Goal: Task Accomplishment & Management: Complete application form

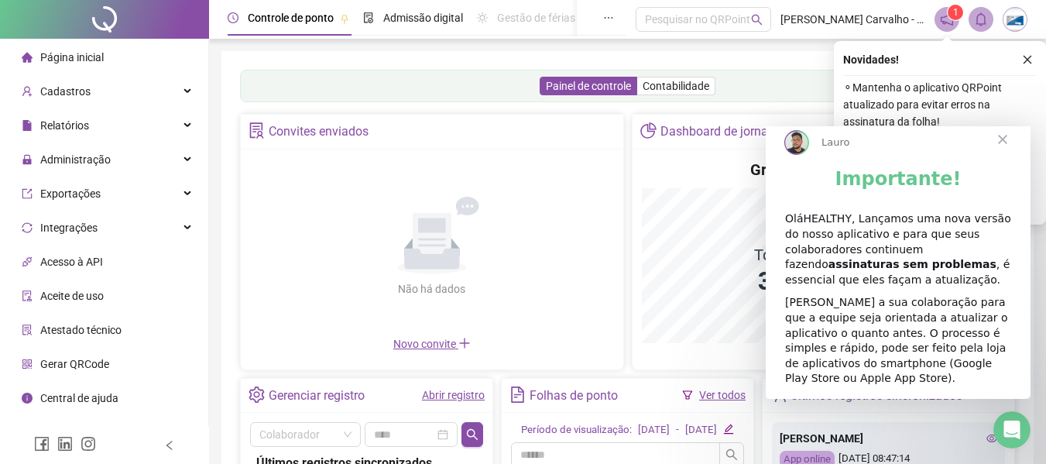
click at [989, 150] on span "Fechar" at bounding box center [1003, 139] width 56 height 56
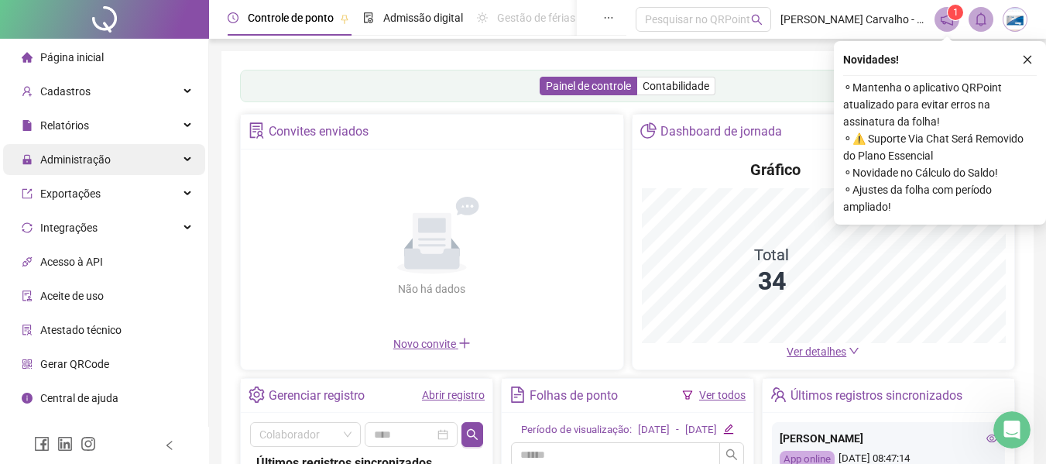
click at [124, 165] on div "Administração" at bounding box center [104, 159] width 202 height 31
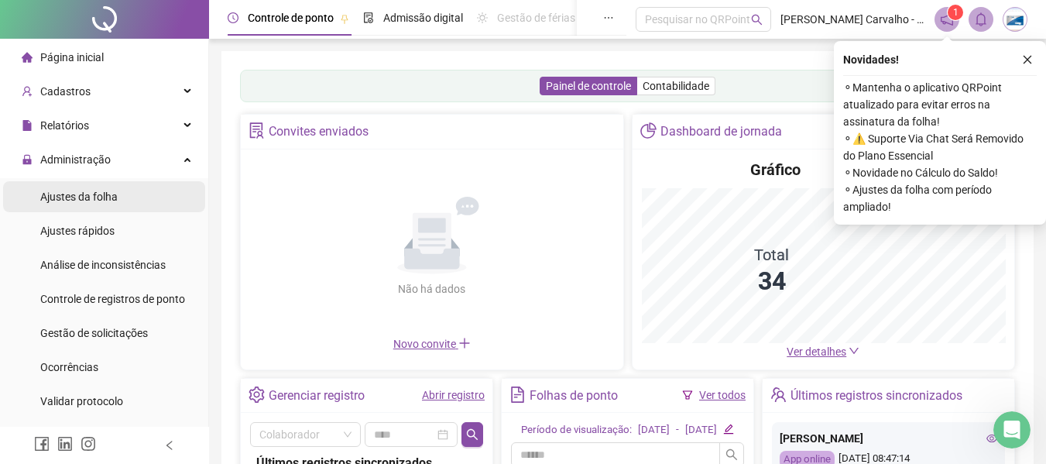
click at [87, 204] on div "Ajustes da folha" at bounding box center [78, 196] width 77 height 31
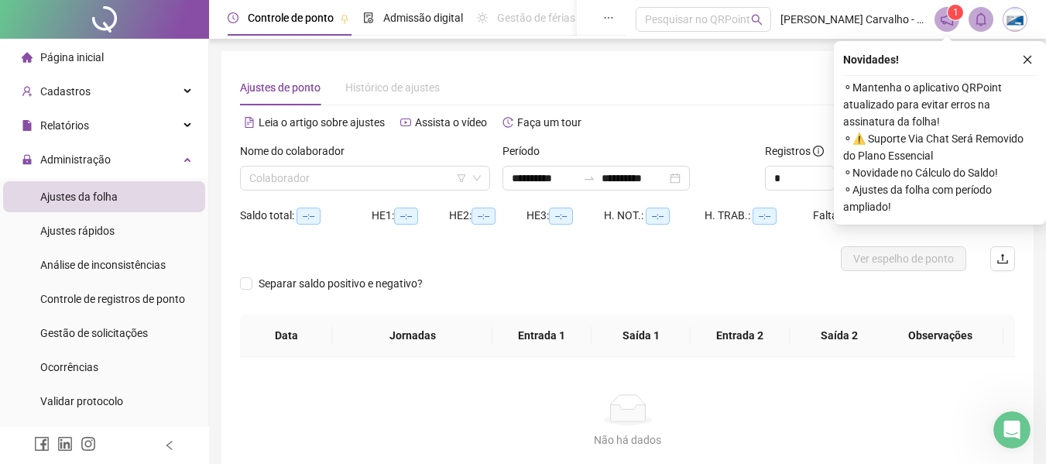
scroll to position [77, 0]
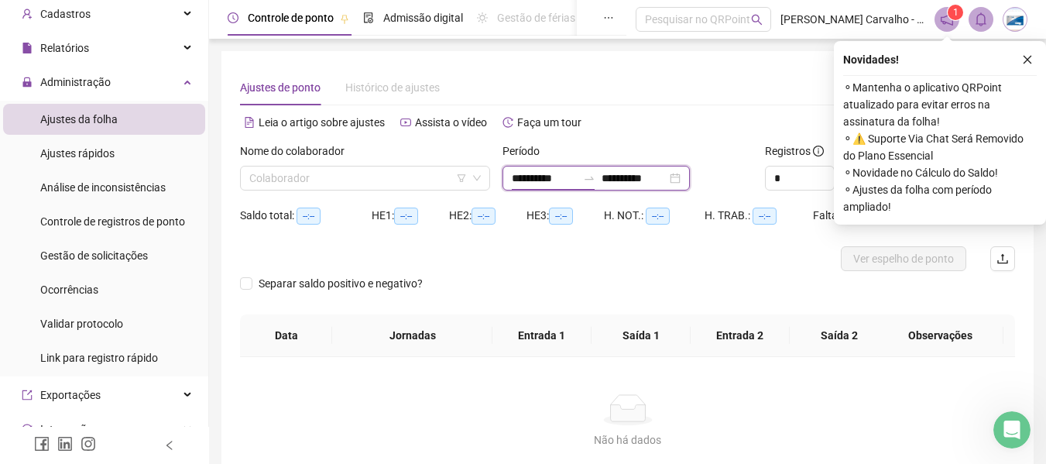
click at [536, 177] on input "**********" at bounding box center [544, 178] width 65 height 17
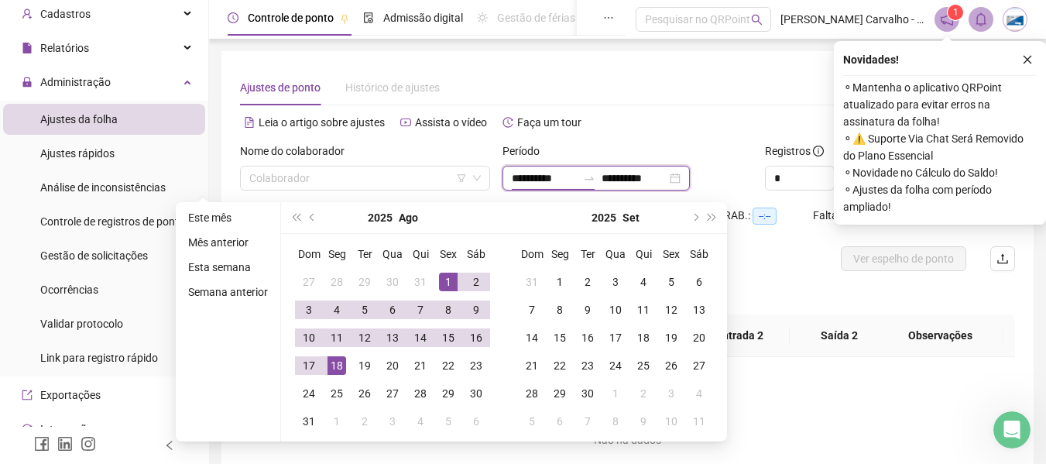
type input "**********"
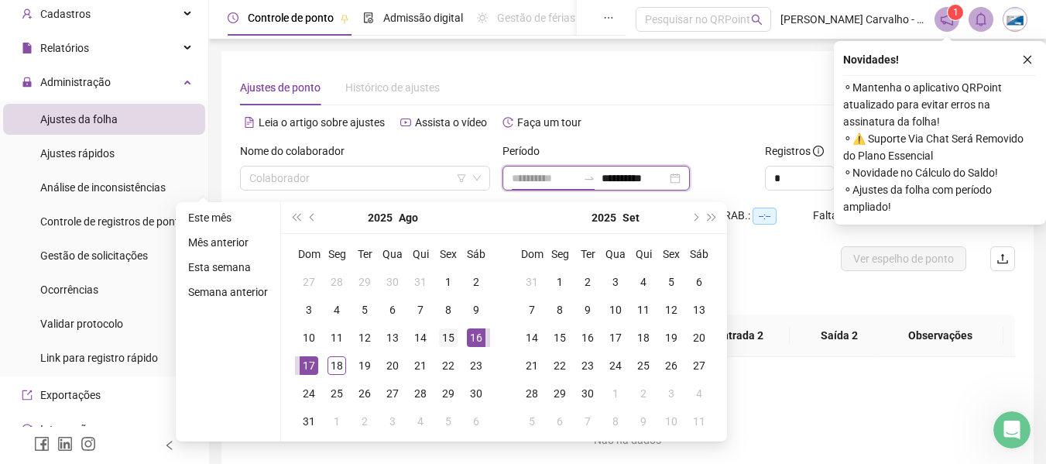
type input "**********"
click at [447, 338] on div "15" at bounding box center [448, 337] width 19 height 19
type input "**********"
click at [305, 364] on div "17" at bounding box center [309, 365] width 19 height 19
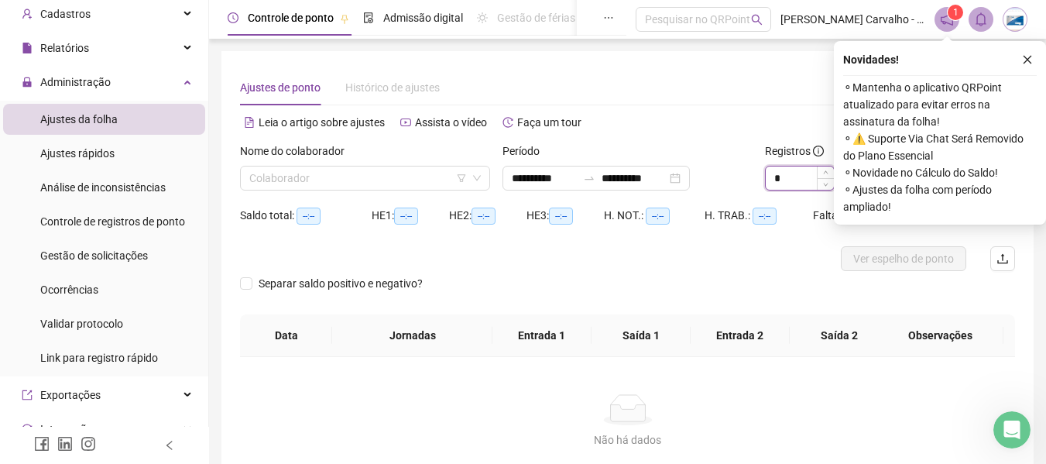
click at [805, 186] on input "*" at bounding box center [800, 177] width 68 height 23
click at [1032, 57] on icon "close" at bounding box center [1027, 59] width 11 height 11
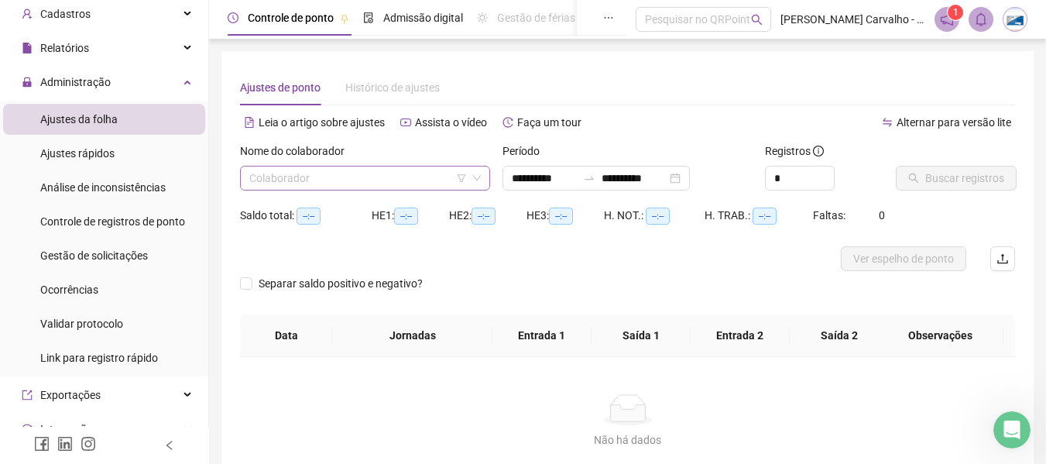
click at [431, 175] on input "search" at bounding box center [358, 177] width 218 height 23
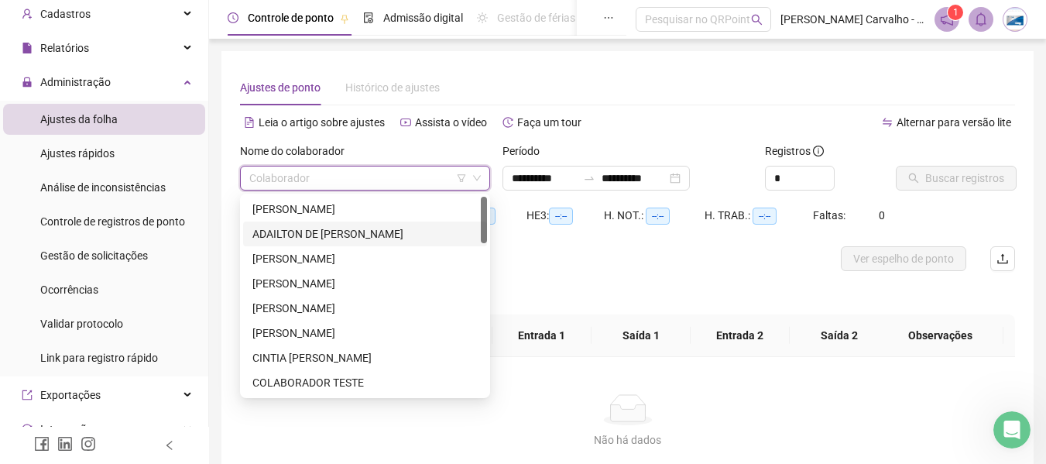
click at [354, 238] on div "ADAILTON DE [PERSON_NAME]" at bounding box center [364, 233] width 225 height 17
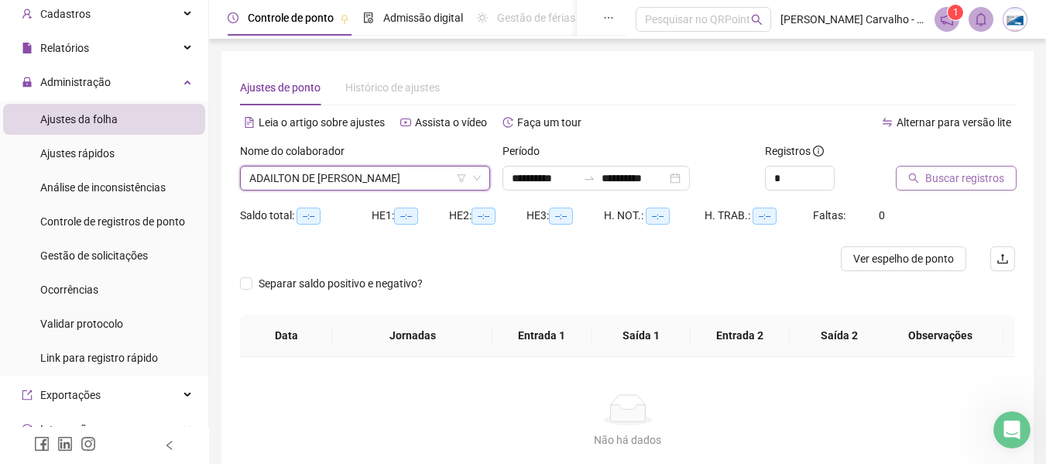
click at [935, 177] on span "Buscar registros" at bounding box center [964, 178] width 79 height 17
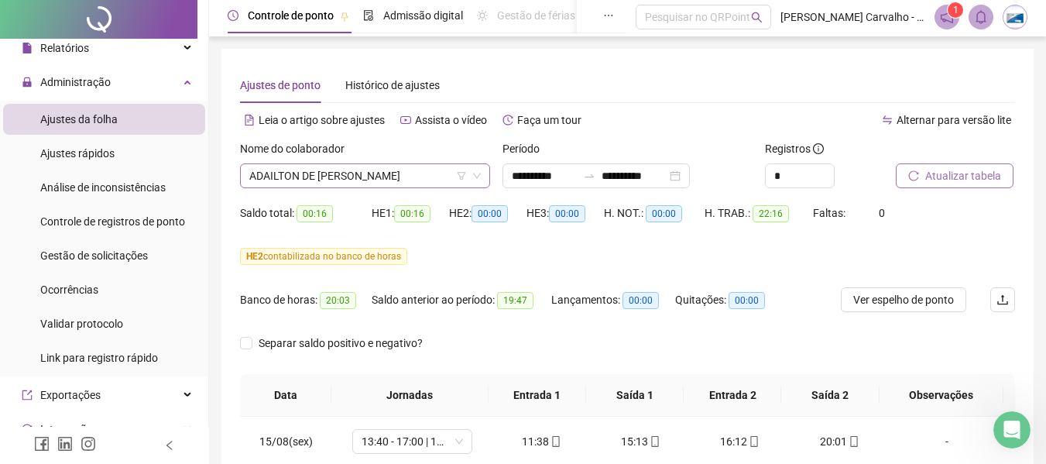
scroll to position [0, 0]
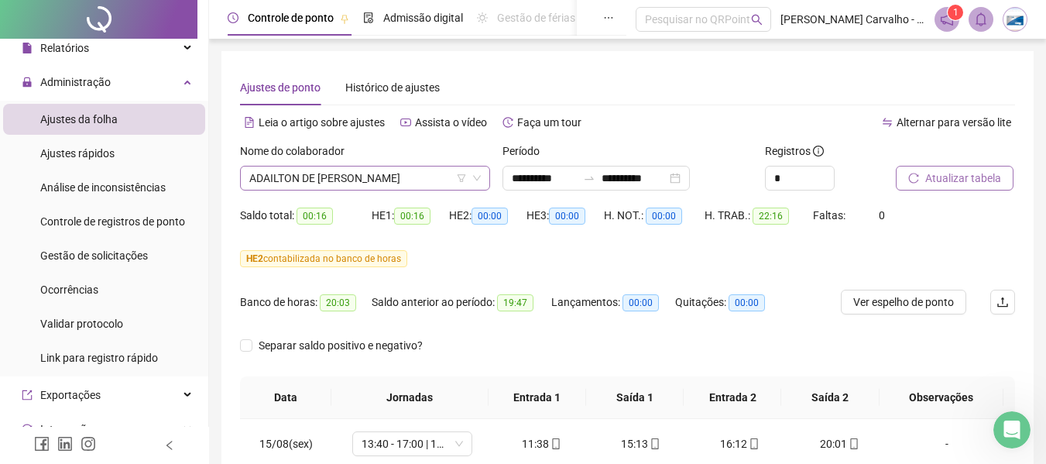
click at [396, 180] on span "ADAILTON DE [PERSON_NAME]" at bounding box center [364, 177] width 231 height 23
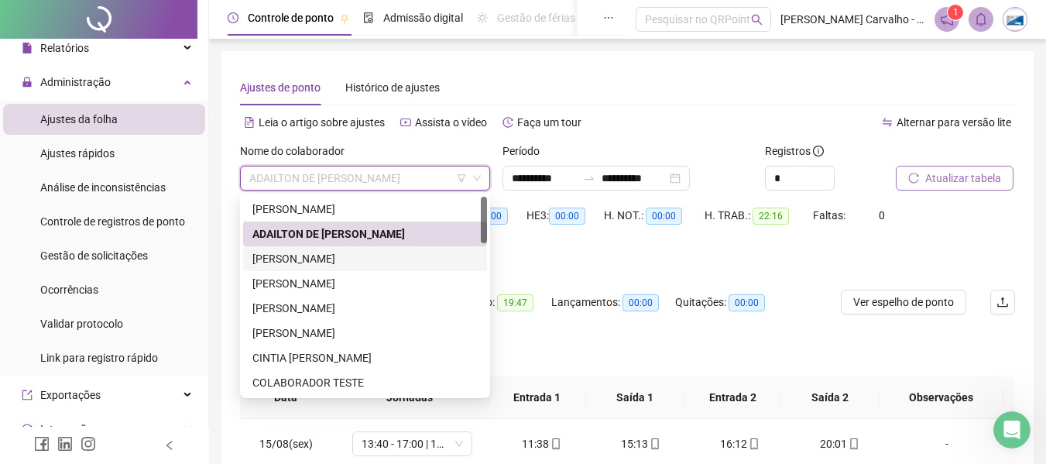
click at [406, 252] on div "[PERSON_NAME]" at bounding box center [364, 258] width 225 height 17
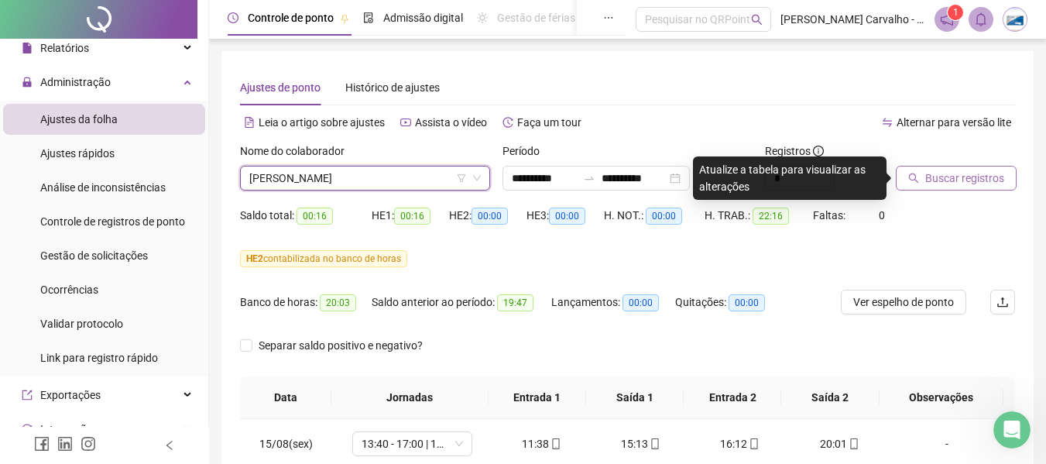
click at [934, 177] on span "Buscar registros" at bounding box center [964, 178] width 79 height 17
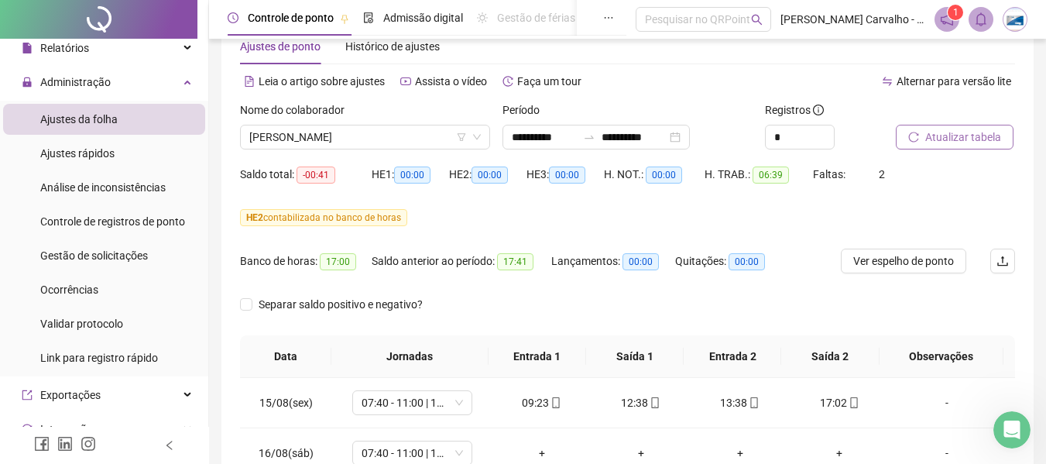
scroll to position [36, 0]
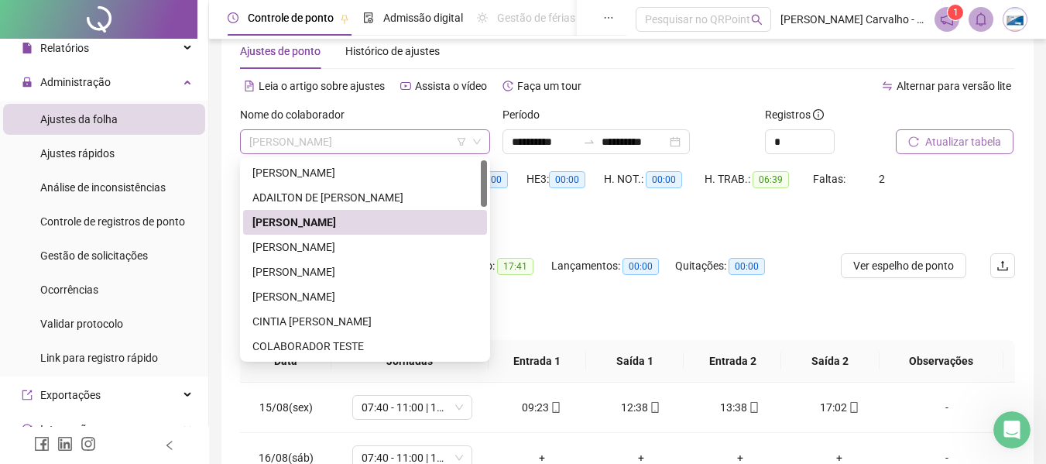
click at [420, 147] on span "[PERSON_NAME]" at bounding box center [364, 141] width 231 height 23
click at [367, 242] on div "[PERSON_NAME]" at bounding box center [364, 246] width 225 height 17
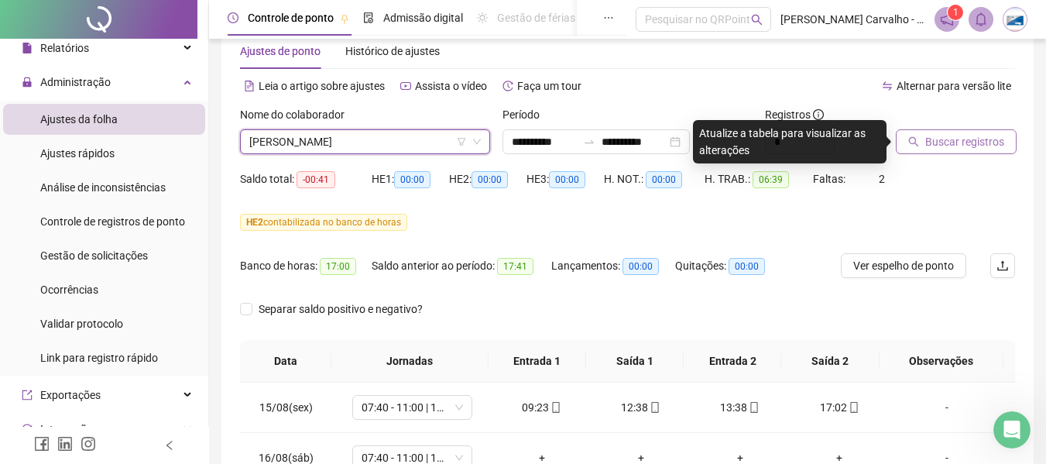
click at [936, 132] on button "Buscar registros" at bounding box center [956, 141] width 121 height 25
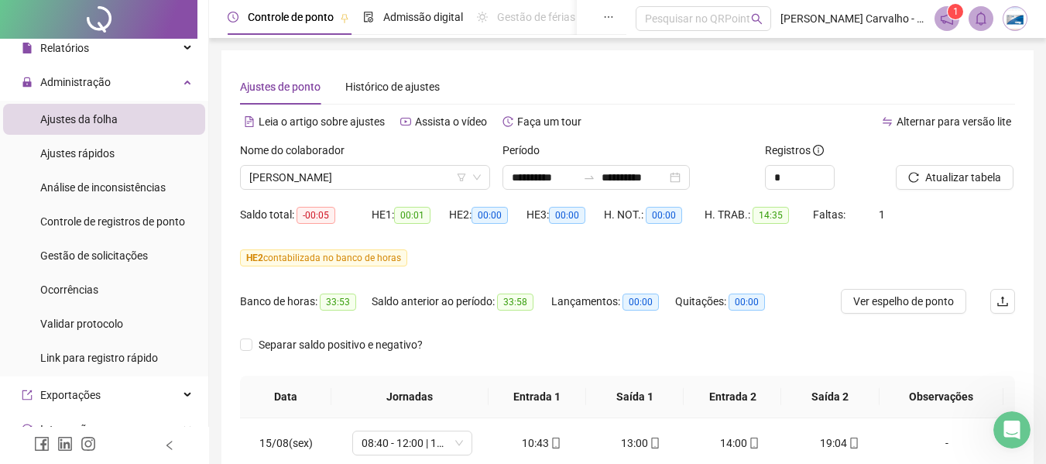
scroll to position [0, 0]
click at [440, 160] on div "Nome do colaborador" at bounding box center [365, 153] width 250 height 23
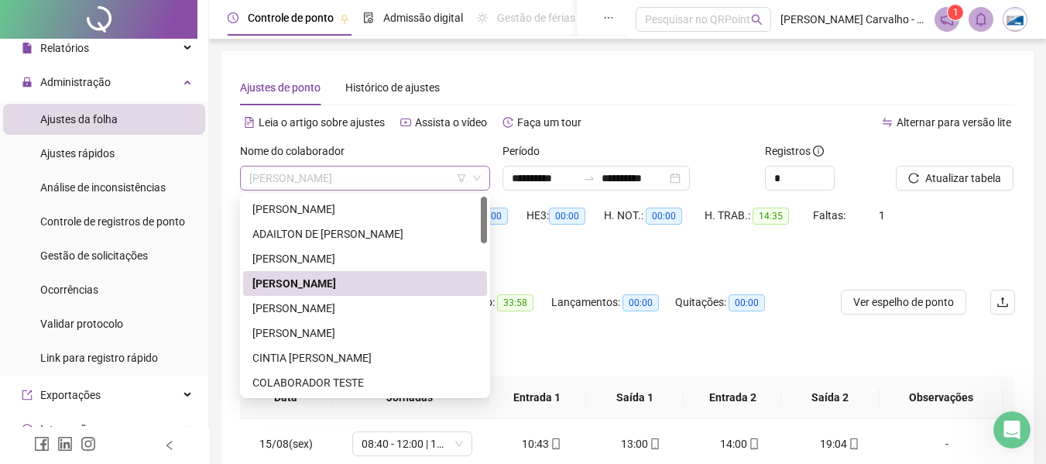
click at [436, 180] on span "[PERSON_NAME]" at bounding box center [364, 177] width 231 height 23
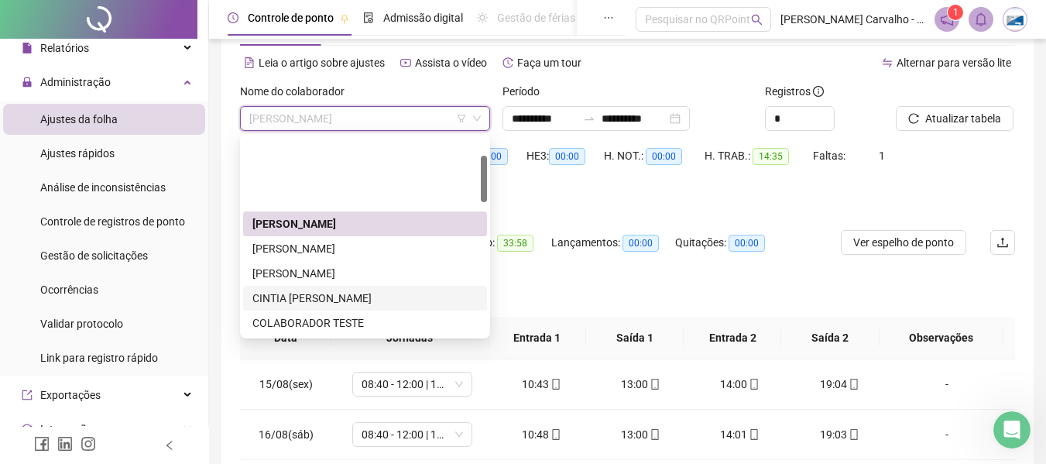
scroll to position [77, 0]
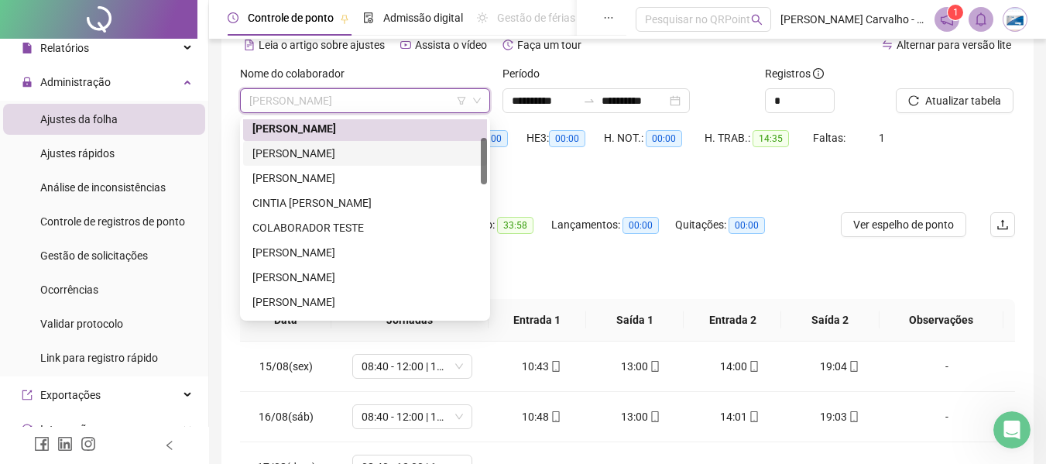
click at [380, 152] on div "[PERSON_NAME]" at bounding box center [364, 153] width 225 height 17
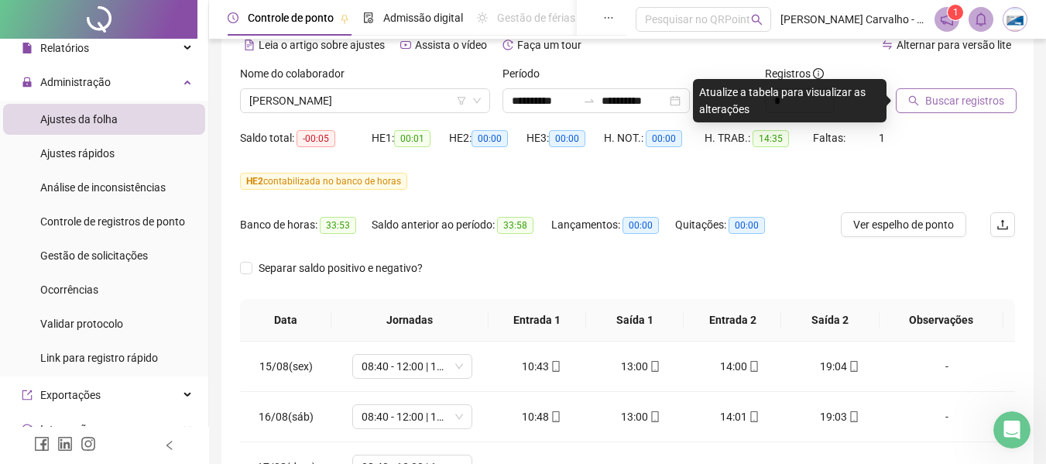
click at [932, 105] on span "Buscar registros" at bounding box center [964, 100] width 79 height 17
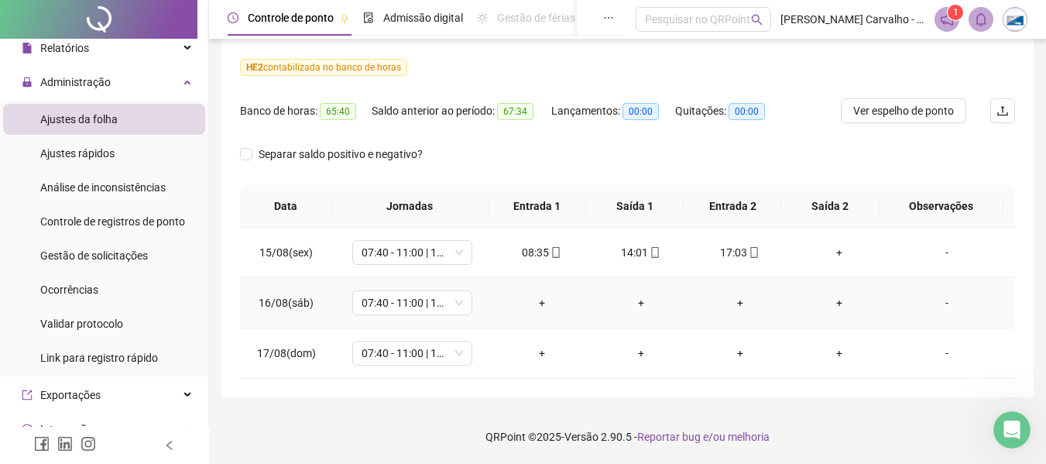
scroll to position [114, 0]
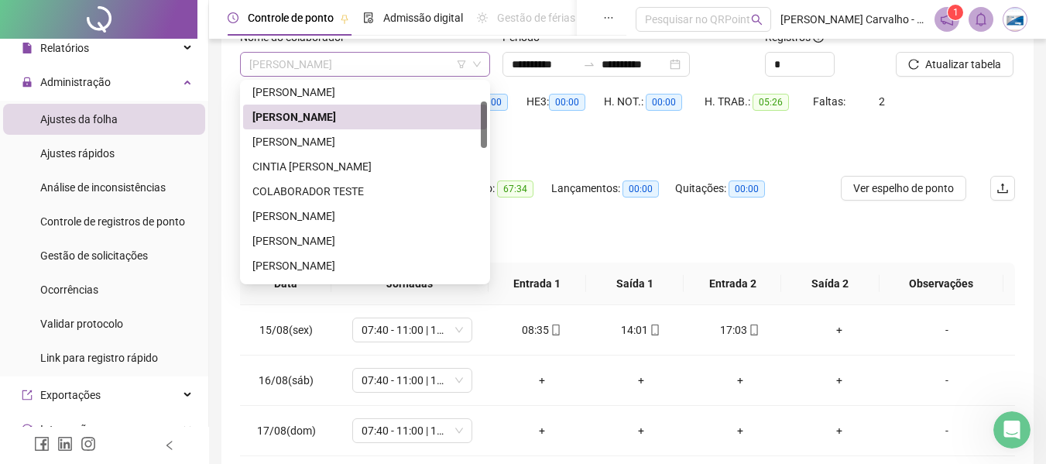
click at [394, 63] on span "[PERSON_NAME]" at bounding box center [364, 64] width 231 height 23
click at [374, 149] on div "[PERSON_NAME]" at bounding box center [364, 141] width 225 height 17
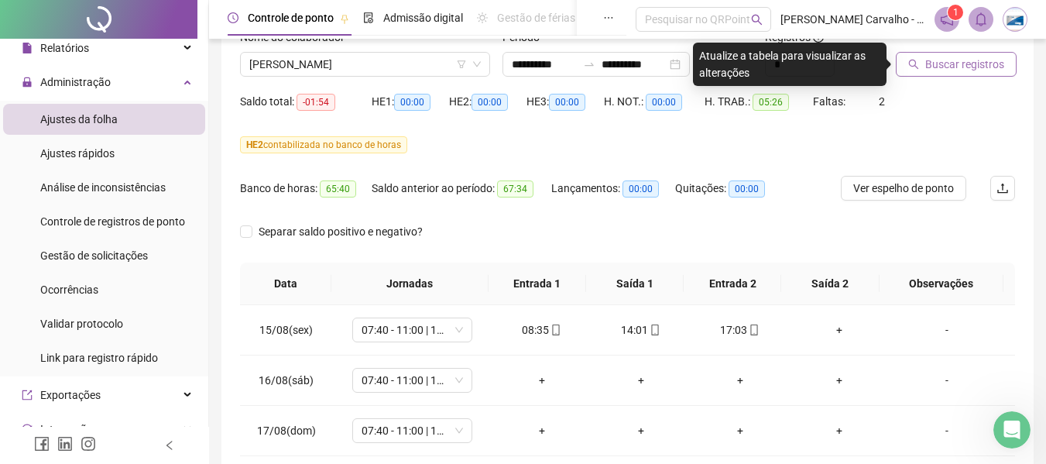
click at [935, 64] on span "Buscar registros" at bounding box center [964, 64] width 79 height 17
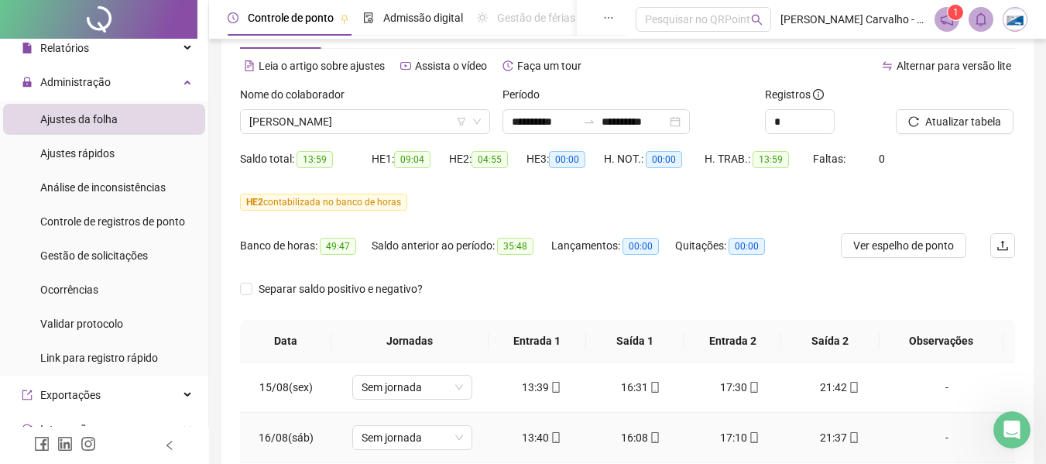
scroll to position [36, 0]
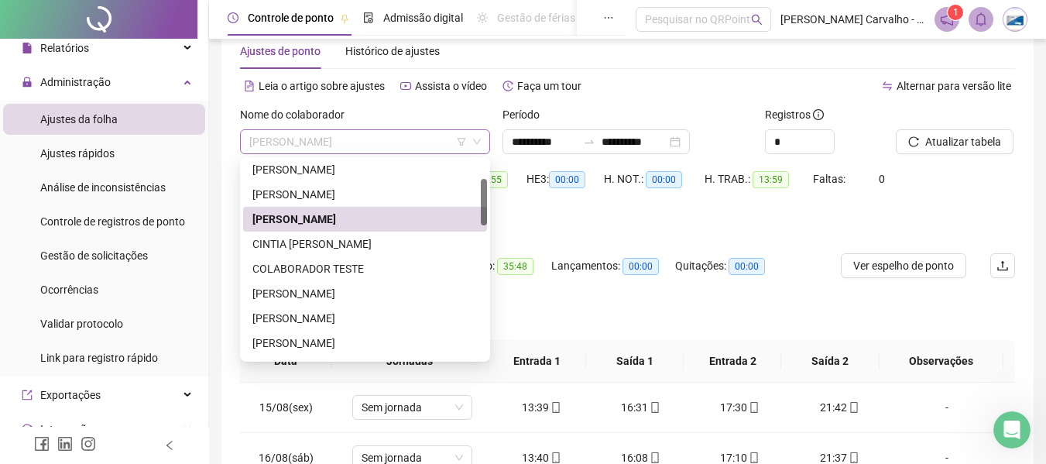
click at [411, 145] on span "[PERSON_NAME]" at bounding box center [364, 141] width 231 height 23
click at [335, 246] on div "CINTIA [PERSON_NAME]" at bounding box center [364, 243] width 225 height 17
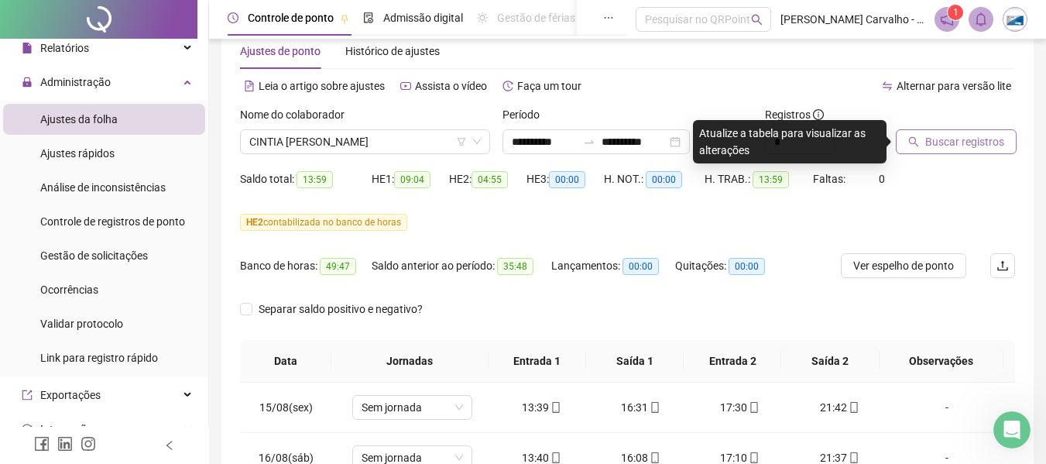
click at [946, 139] on span "Buscar registros" at bounding box center [964, 141] width 79 height 17
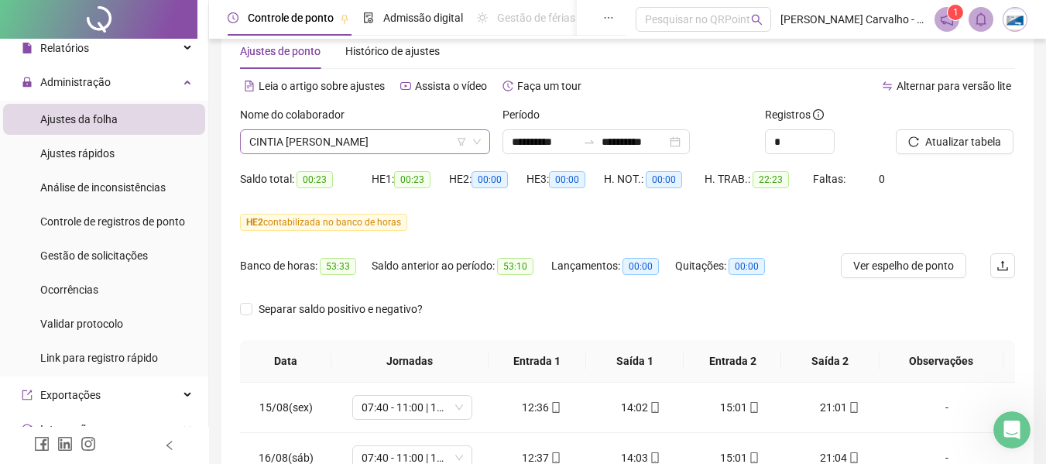
click at [403, 140] on span "CINTIA [PERSON_NAME]" at bounding box center [364, 141] width 231 height 23
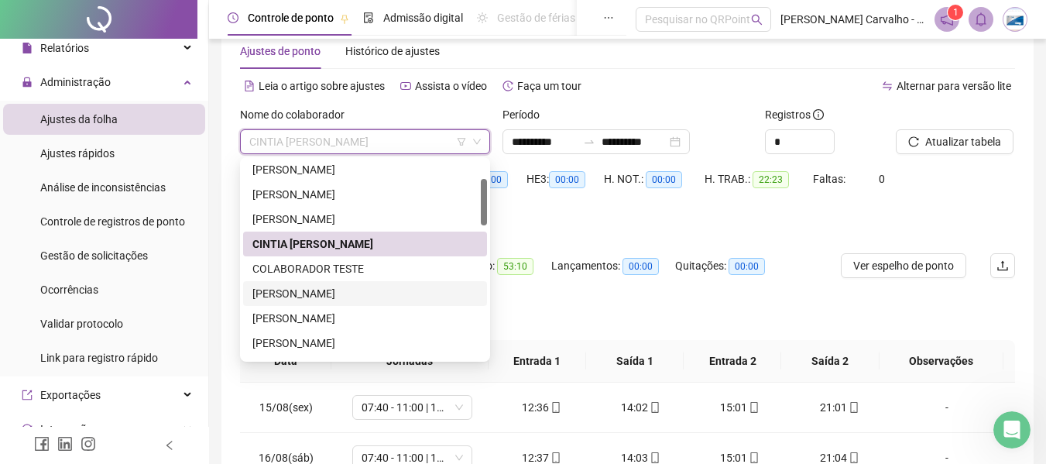
click at [357, 297] on div "[PERSON_NAME]" at bounding box center [364, 293] width 225 height 17
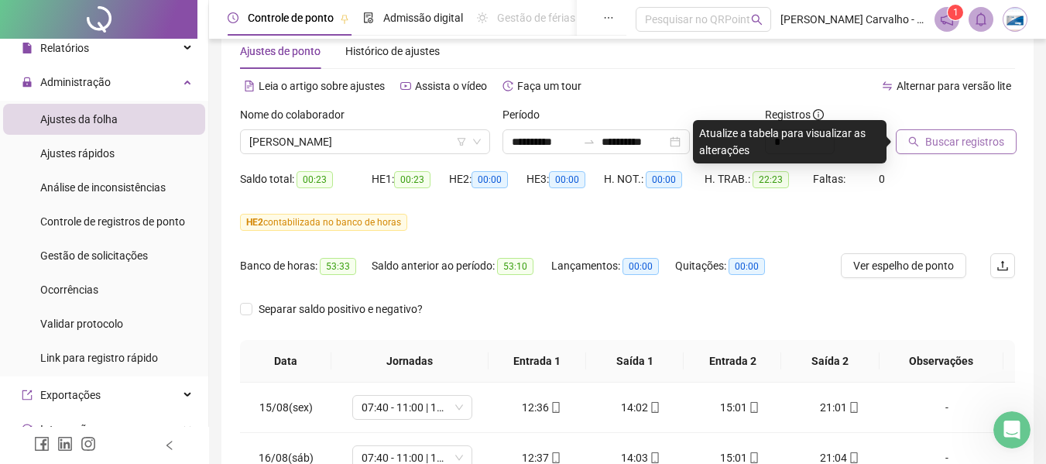
click at [926, 137] on span "Buscar registros" at bounding box center [964, 141] width 79 height 17
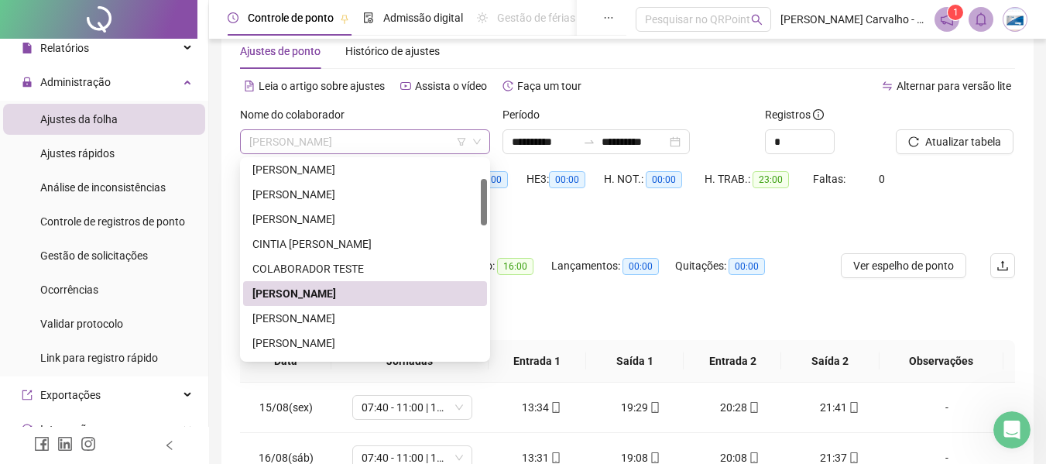
click at [423, 147] on span "[PERSON_NAME]" at bounding box center [364, 141] width 231 height 23
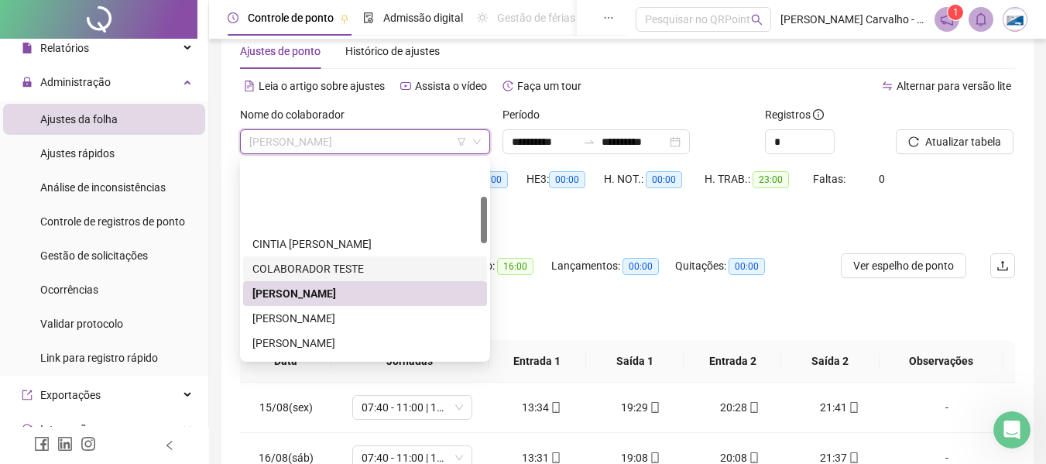
scroll to position [155, 0]
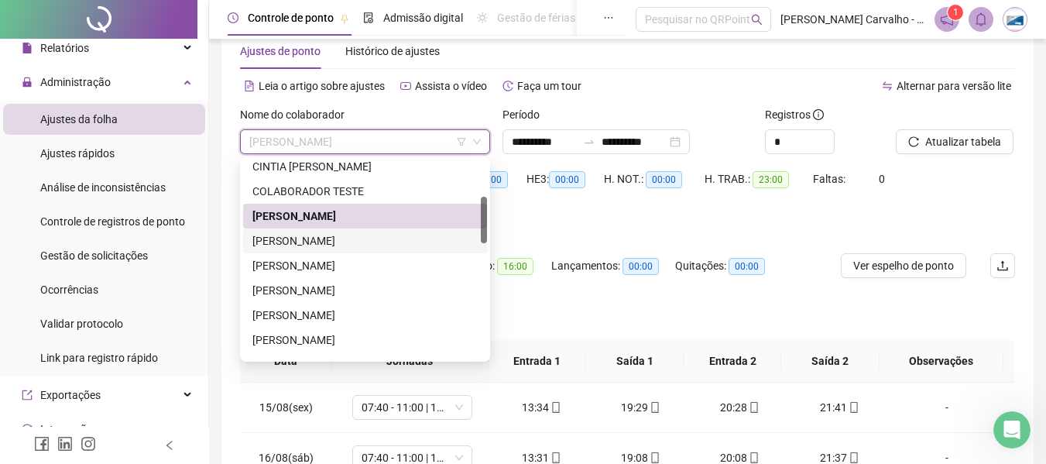
click at [342, 236] on div "[PERSON_NAME]" at bounding box center [364, 240] width 225 height 17
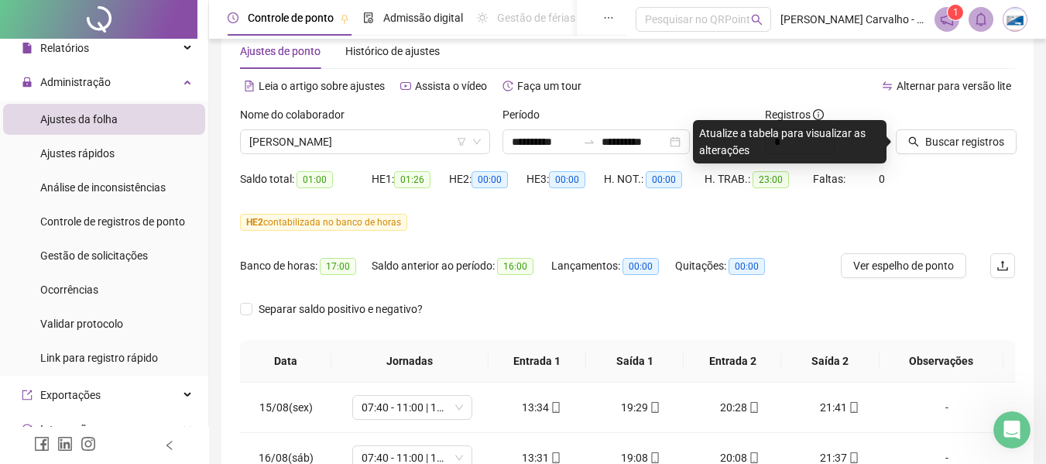
click at [944, 129] on div "Buscar registros" at bounding box center [936, 130] width 81 height 48
click at [941, 142] on span "Buscar registros" at bounding box center [964, 141] width 79 height 17
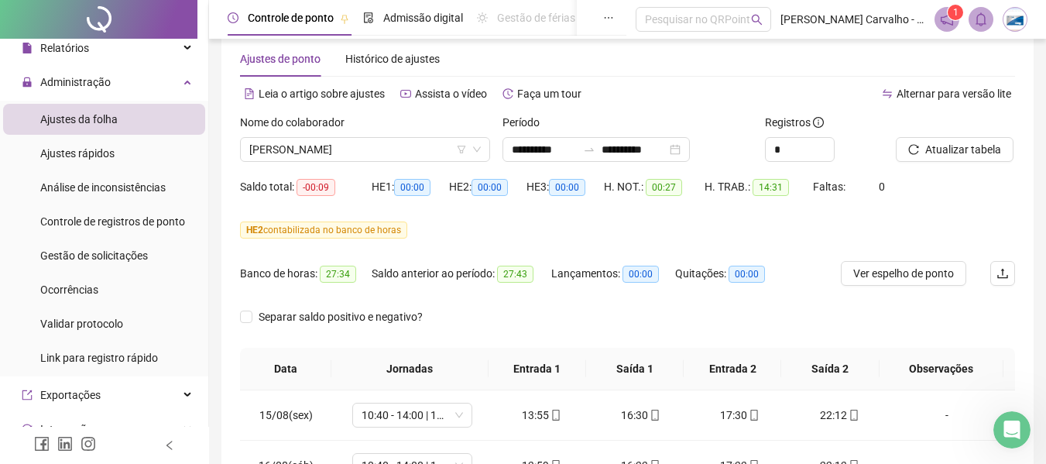
scroll to position [0, 0]
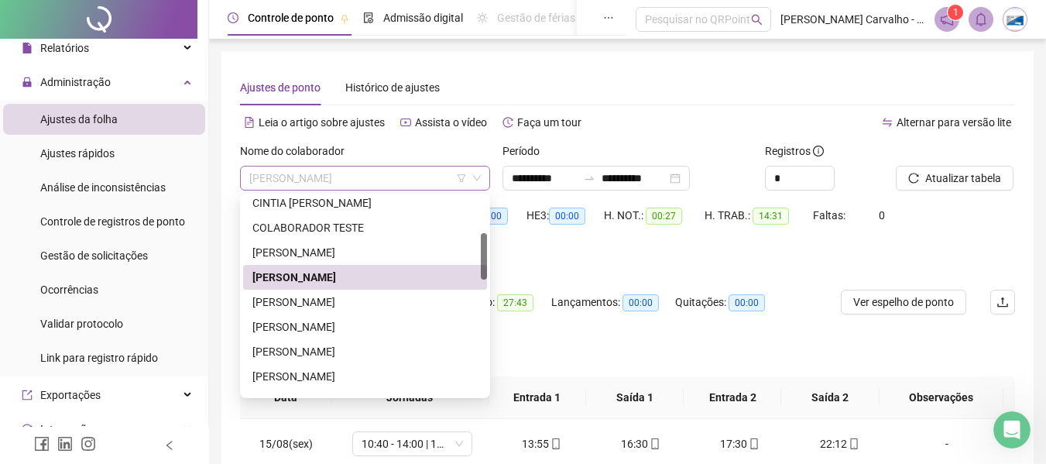
click at [411, 169] on span "[PERSON_NAME]" at bounding box center [364, 177] width 231 height 23
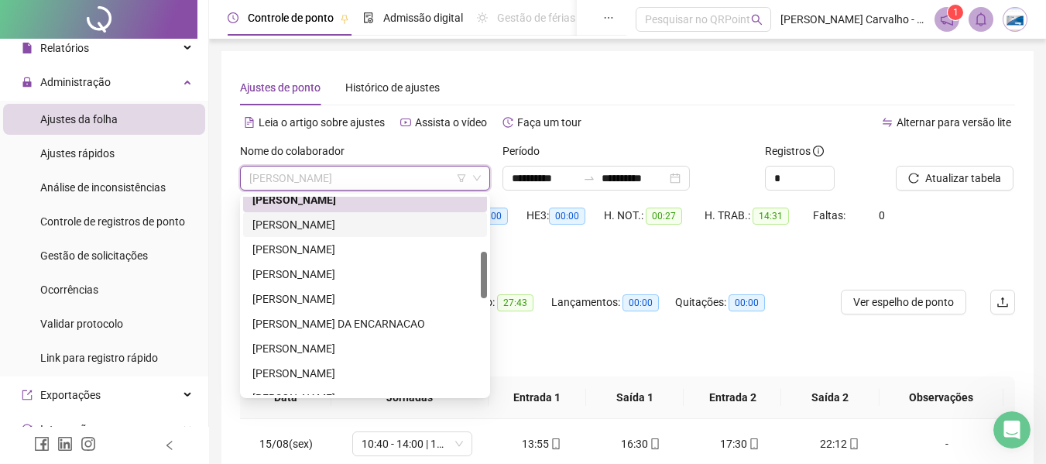
click at [375, 226] on div "[PERSON_NAME]" at bounding box center [364, 224] width 225 height 17
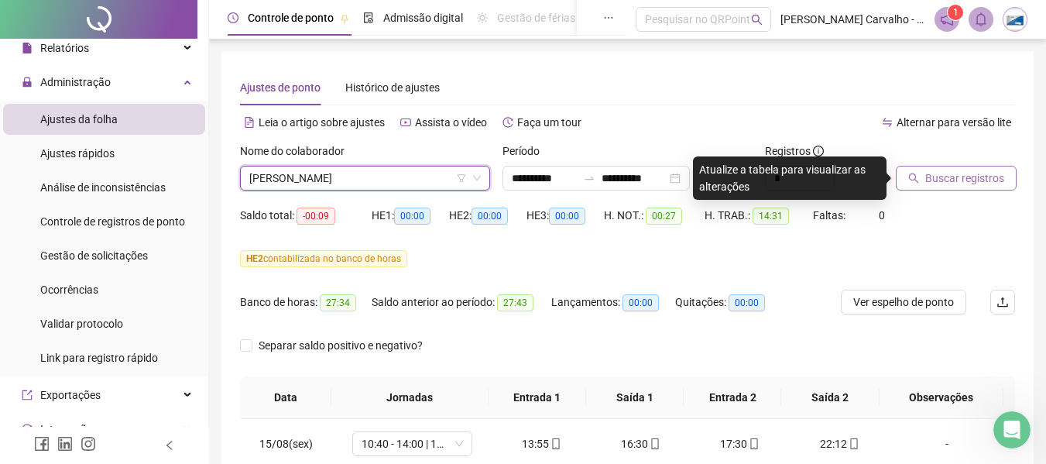
click at [929, 174] on span "Buscar registros" at bounding box center [964, 178] width 79 height 17
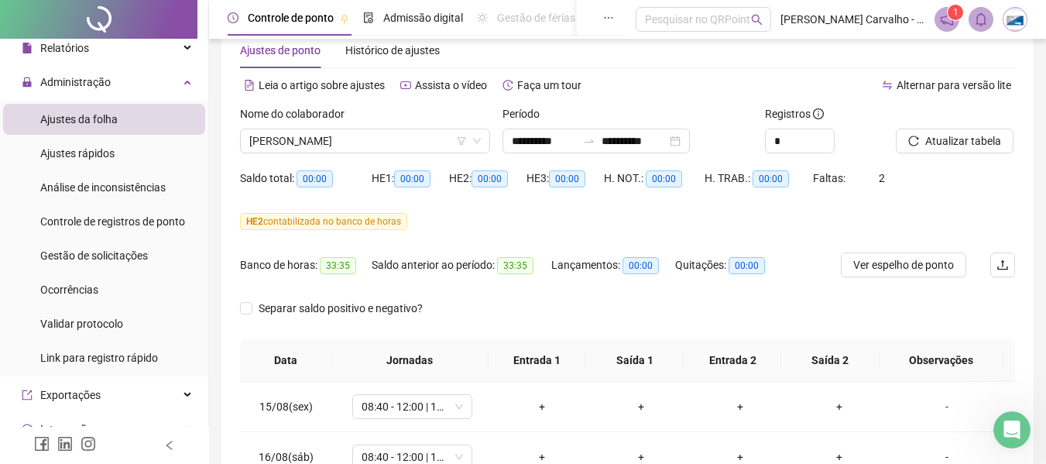
scroll to position [36, 0]
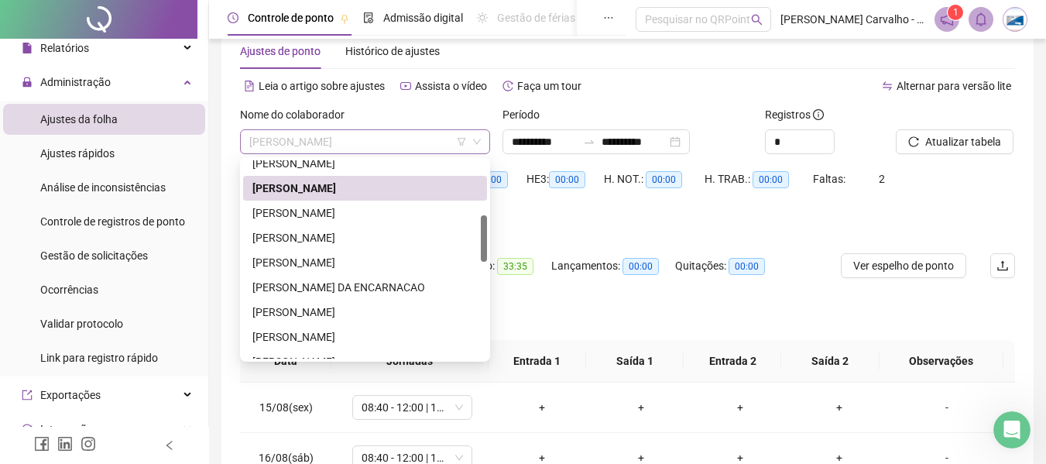
click at [408, 148] on span "[PERSON_NAME]" at bounding box center [364, 141] width 231 height 23
click at [331, 215] on div "[PERSON_NAME]" at bounding box center [364, 212] width 225 height 17
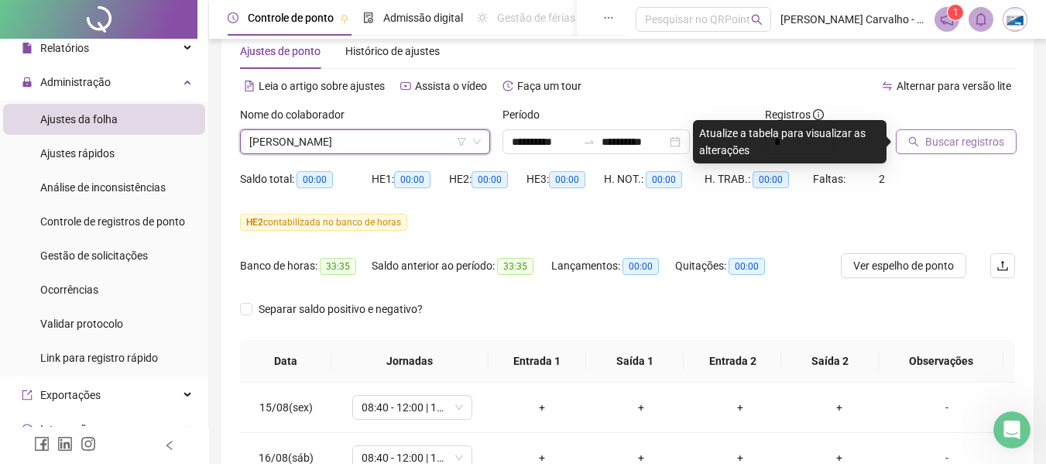
click at [943, 140] on span "Buscar registros" at bounding box center [964, 141] width 79 height 17
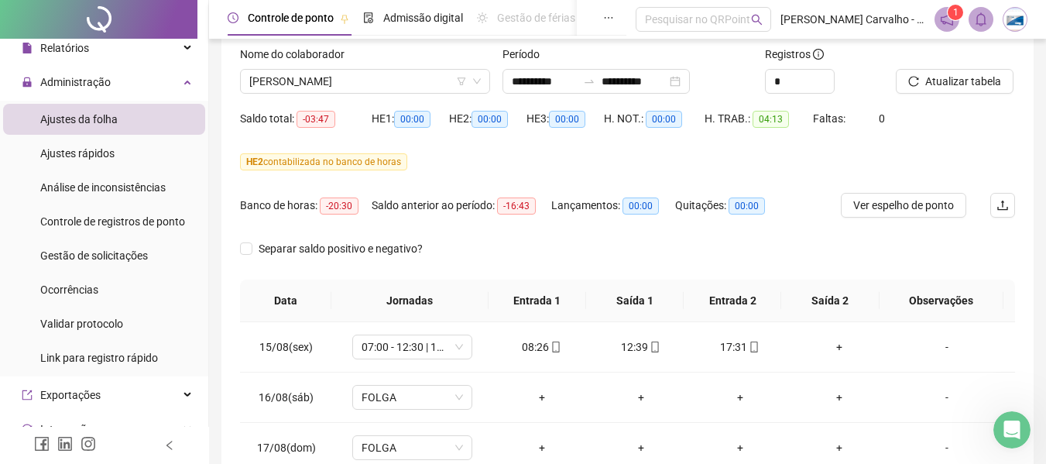
scroll to position [114, 0]
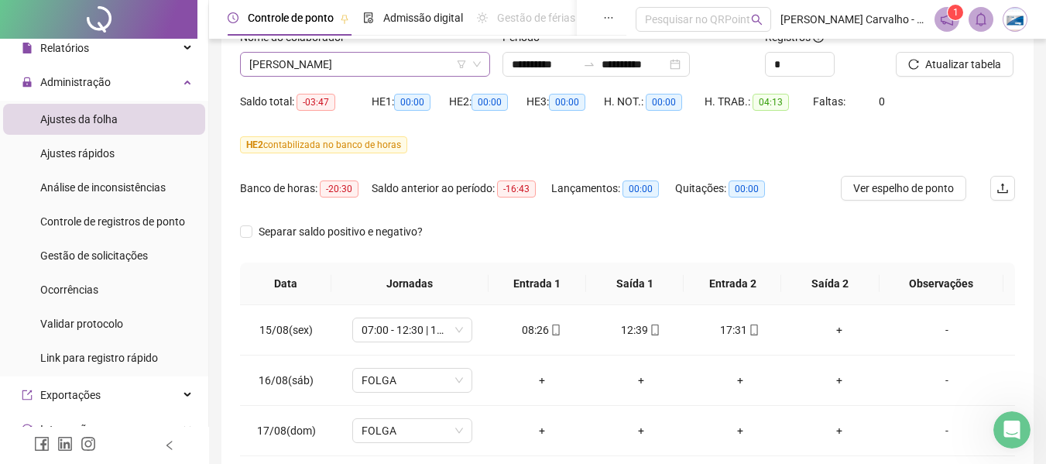
click at [403, 63] on span "[PERSON_NAME]" at bounding box center [364, 64] width 231 height 23
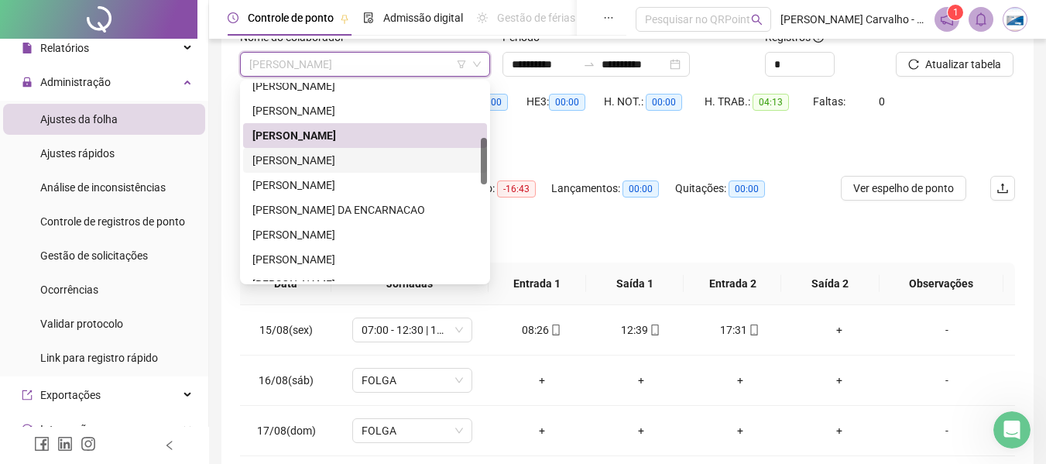
click at [336, 163] on div "[PERSON_NAME]" at bounding box center [364, 160] width 225 height 17
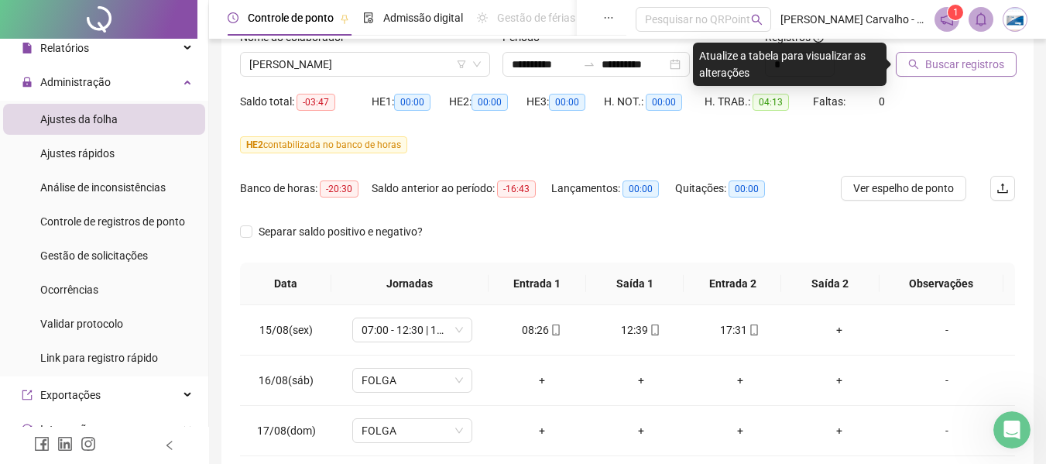
click at [931, 61] on span "Buscar registros" at bounding box center [964, 64] width 79 height 17
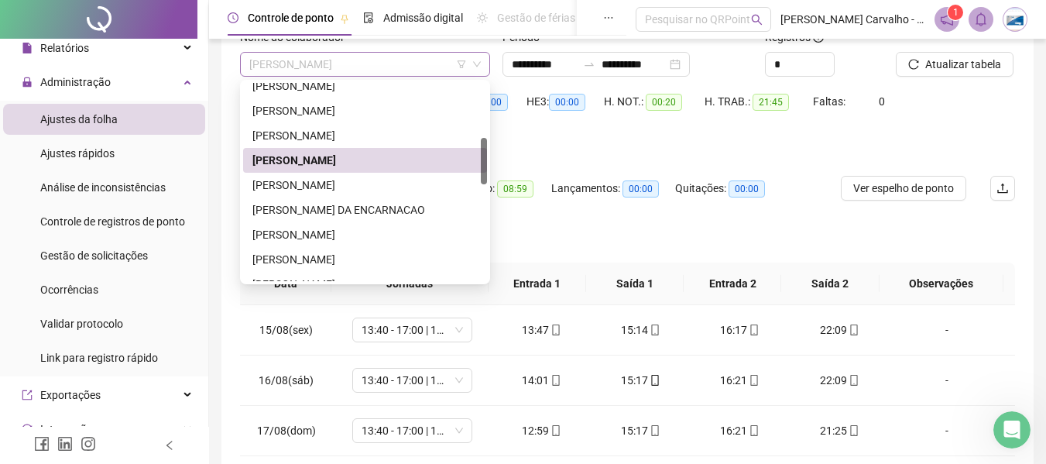
click at [416, 57] on span "[PERSON_NAME]" at bounding box center [364, 64] width 231 height 23
click at [381, 185] on div "[PERSON_NAME]" at bounding box center [364, 185] width 225 height 17
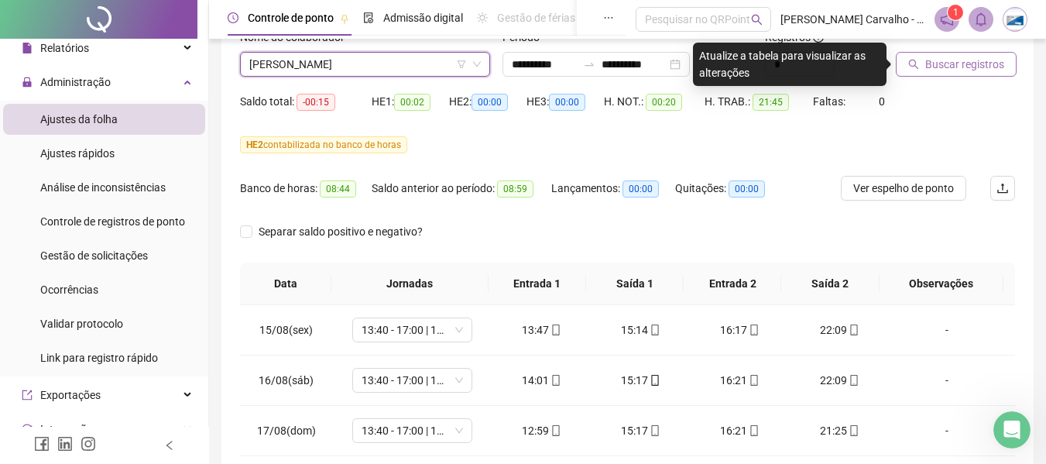
click at [923, 67] on button "Buscar registros" at bounding box center [956, 64] width 121 height 25
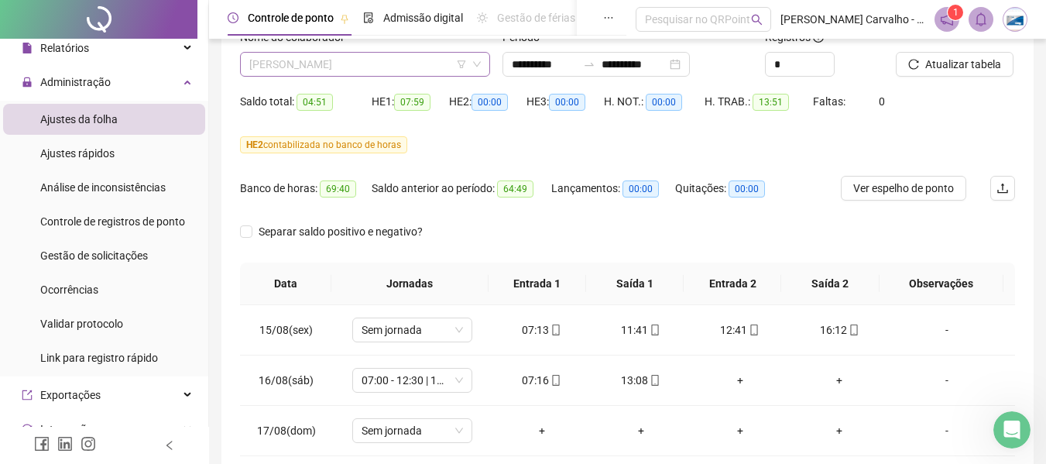
click at [430, 57] on span "[PERSON_NAME]" at bounding box center [364, 64] width 231 height 23
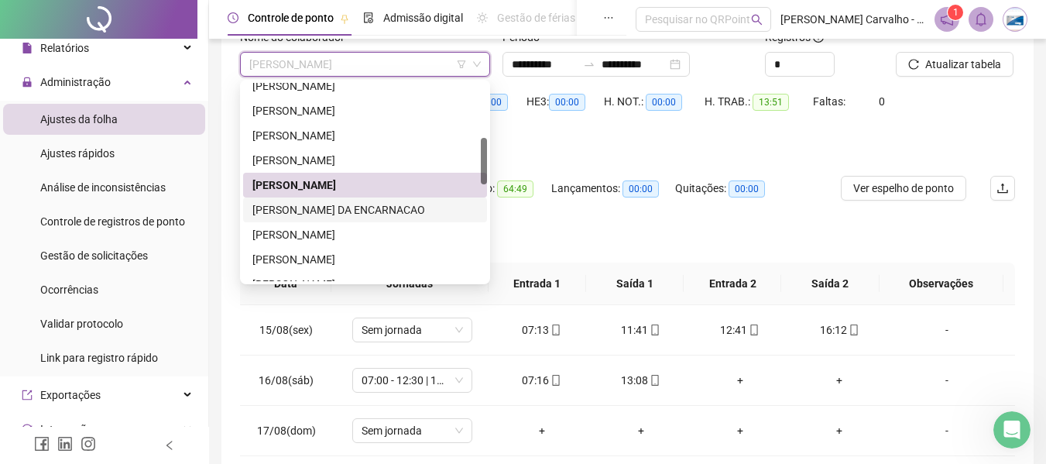
click at [371, 207] on div "[PERSON_NAME] DA ENCARNACAO" at bounding box center [364, 209] width 225 height 17
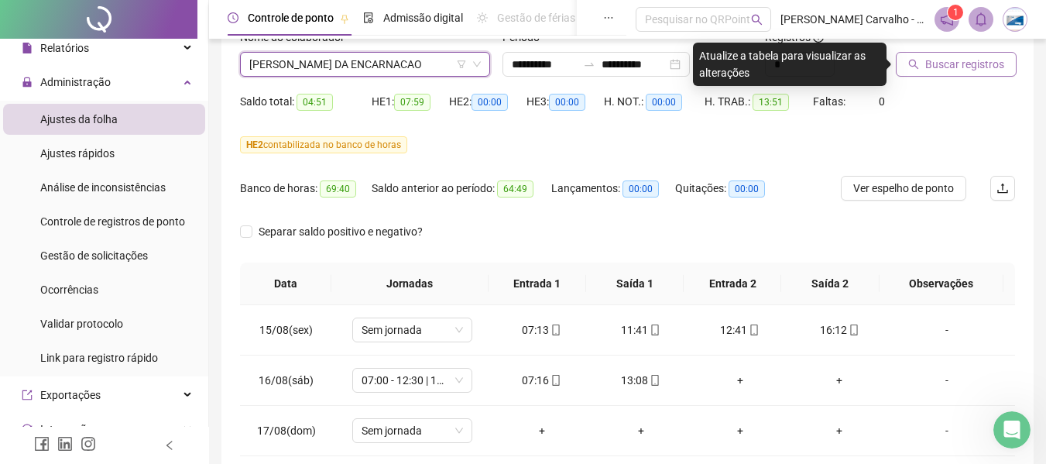
click at [955, 63] on span "Buscar registros" at bounding box center [964, 64] width 79 height 17
